Goal: Task Accomplishment & Management: Use online tool/utility

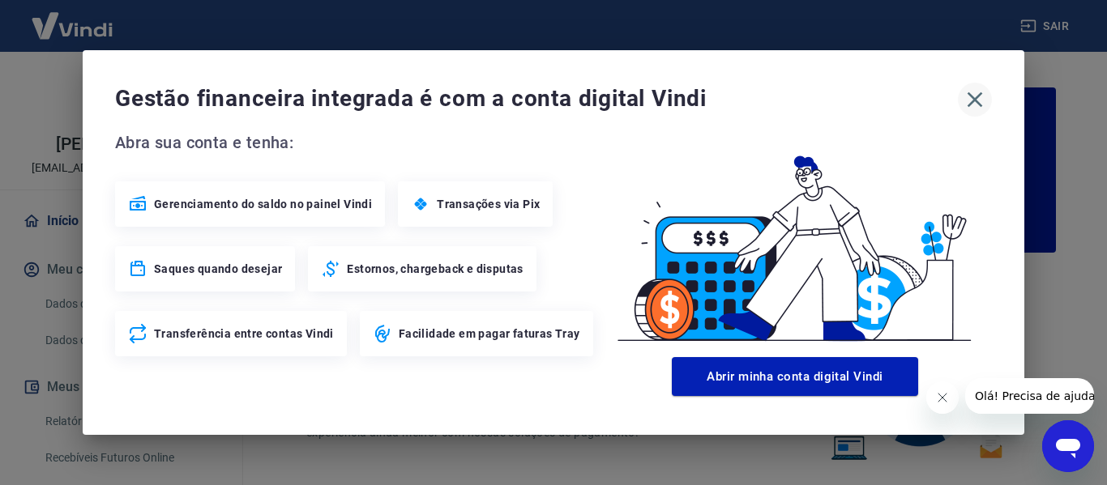
click at [973, 101] on icon "button" at bounding box center [975, 99] width 15 height 15
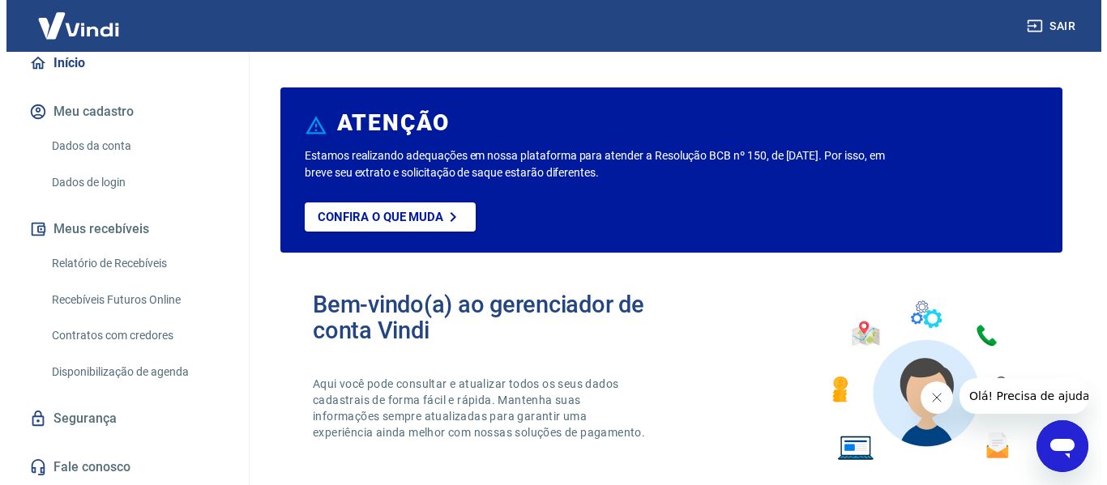
scroll to position [175, 0]
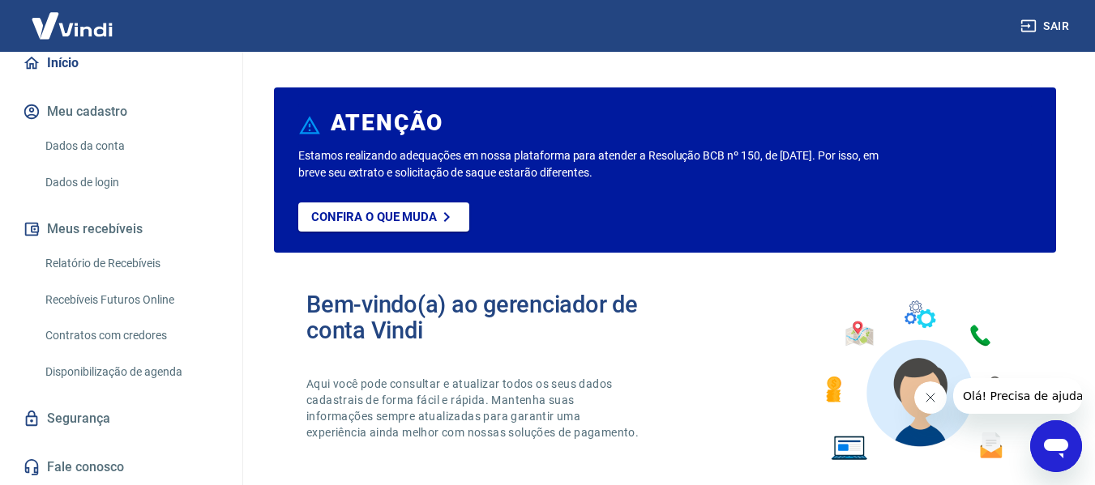
click at [90, 263] on link "Relatório de Recebíveis" at bounding box center [131, 263] width 184 height 33
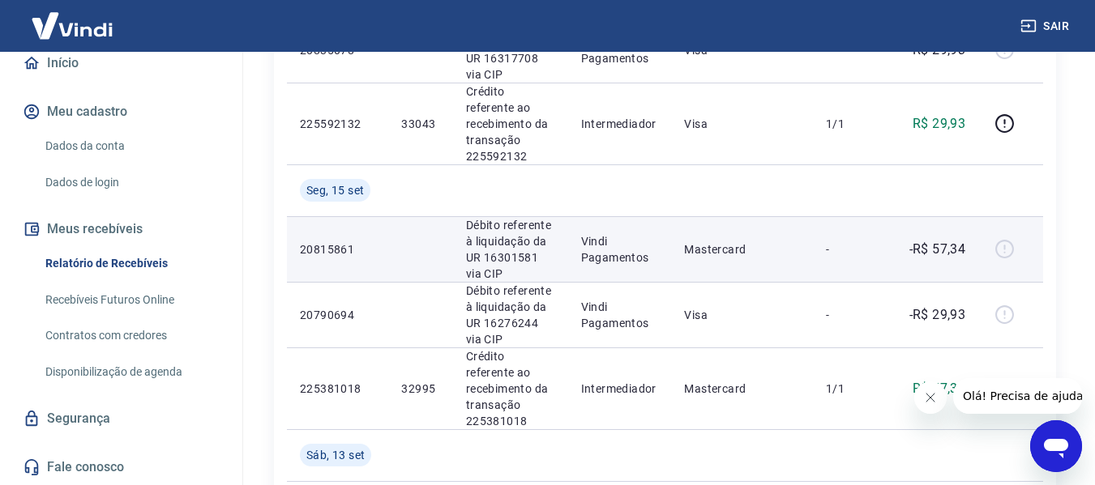
scroll to position [405, 0]
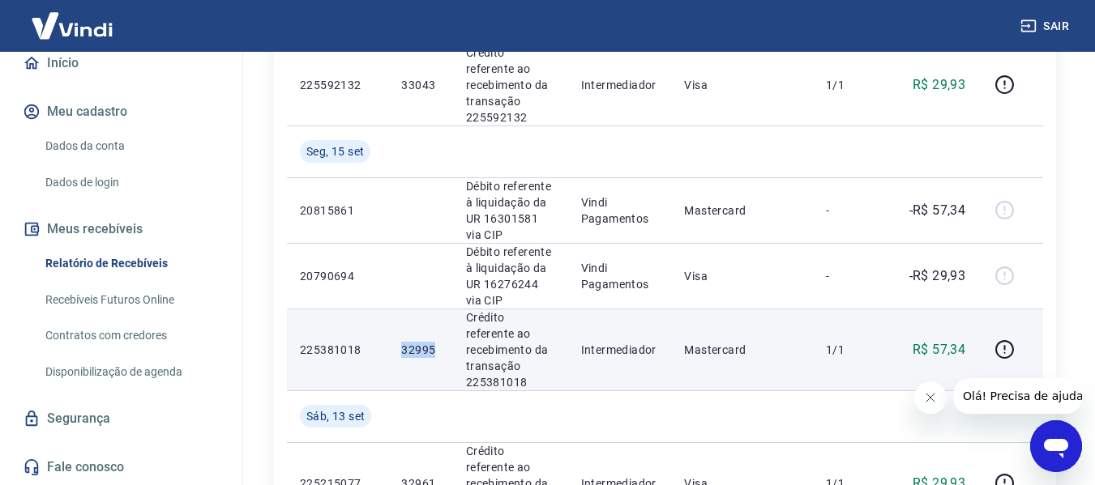
drag, startPoint x: 438, startPoint y: 324, endPoint x: 391, endPoint y: 326, distance: 47.0
click at [391, 326] on td "32995" at bounding box center [420, 350] width 64 height 82
copy p "32995"
